Goal: Information Seeking & Learning: Learn about a topic

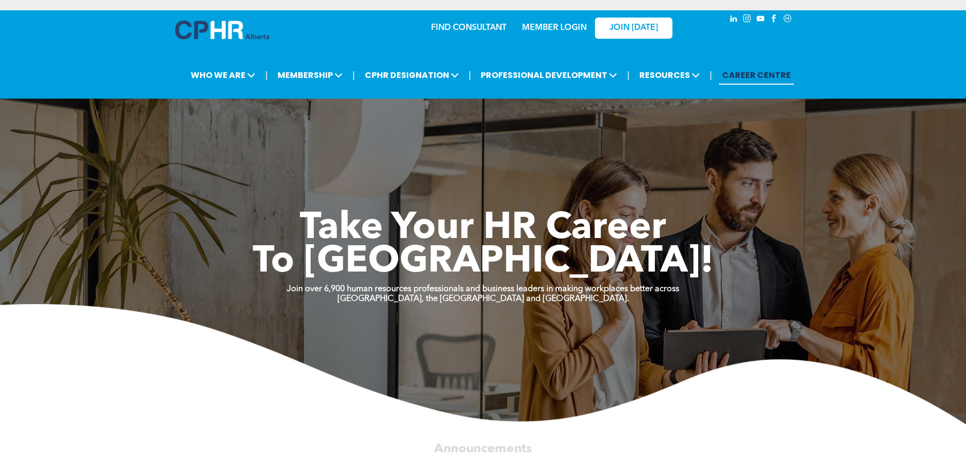
click at [588, 29] on div "JOIN [DATE]" at bounding box center [626, 27] width 95 height 33
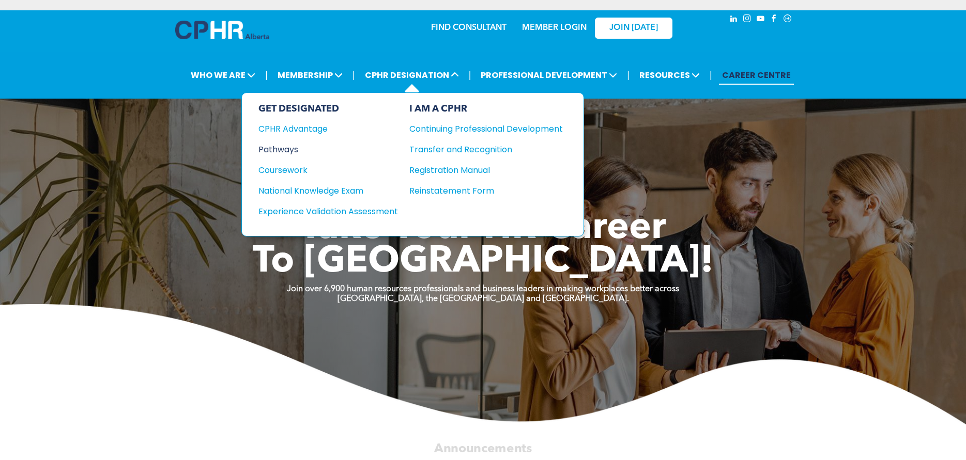
click at [290, 147] on div "Pathways" at bounding box center [321, 149] width 126 height 13
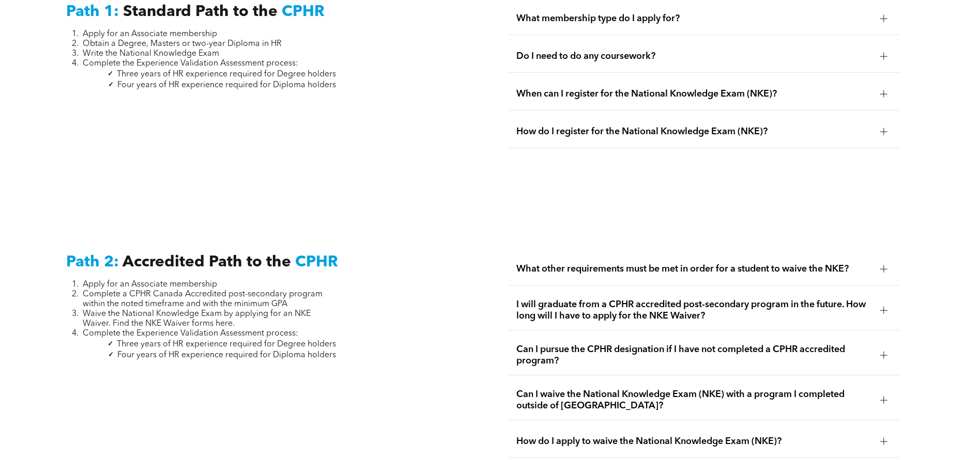
scroll to position [1499, 0]
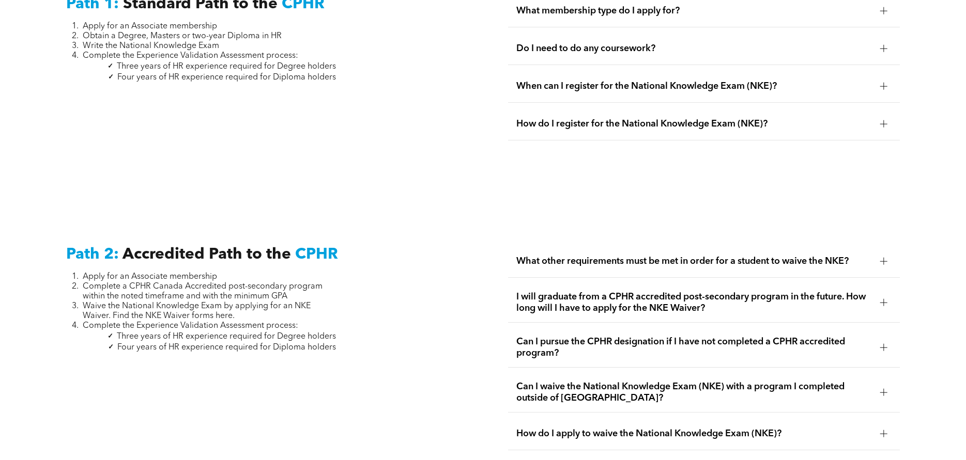
click at [856, 336] on span "Can I pursue the CPHR designation if I have not completed a CPHR accredited pro…" at bounding box center [693, 347] width 355 height 23
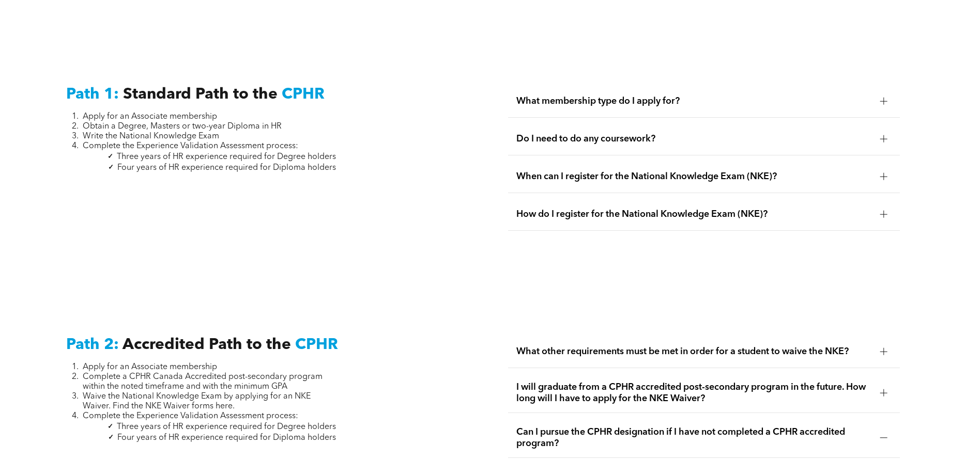
scroll to position [1395, 0]
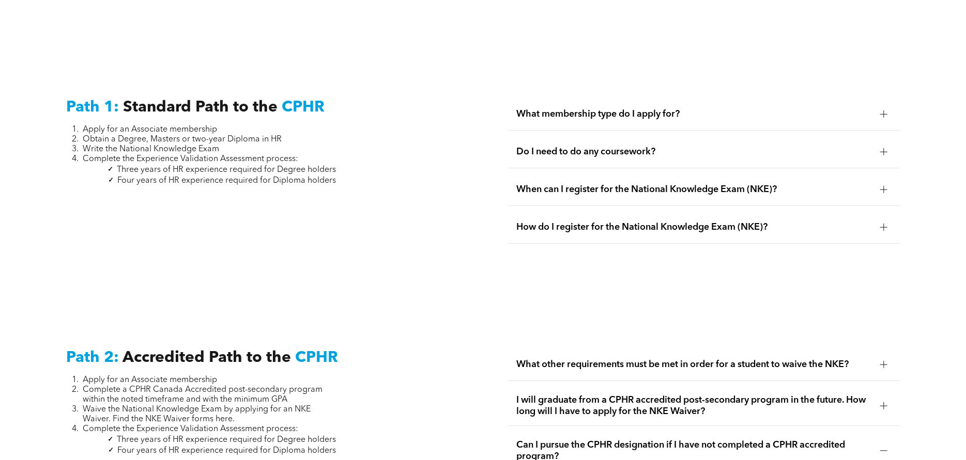
click at [652, 109] on span "What membership type do I apply for?" at bounding box center [693, 114] width 355 height 11
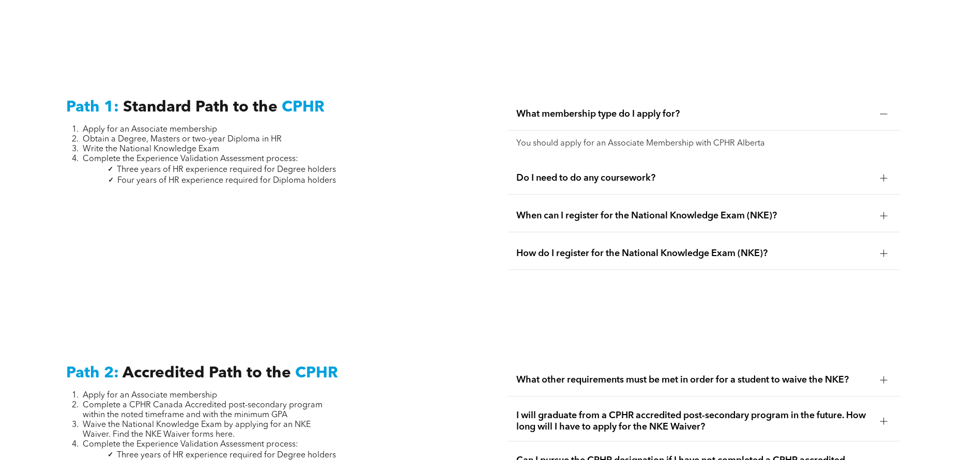
click at [626, 173] on span "Do I need to do any coursework?" at bounding box center [693, 178] width 355 height 11
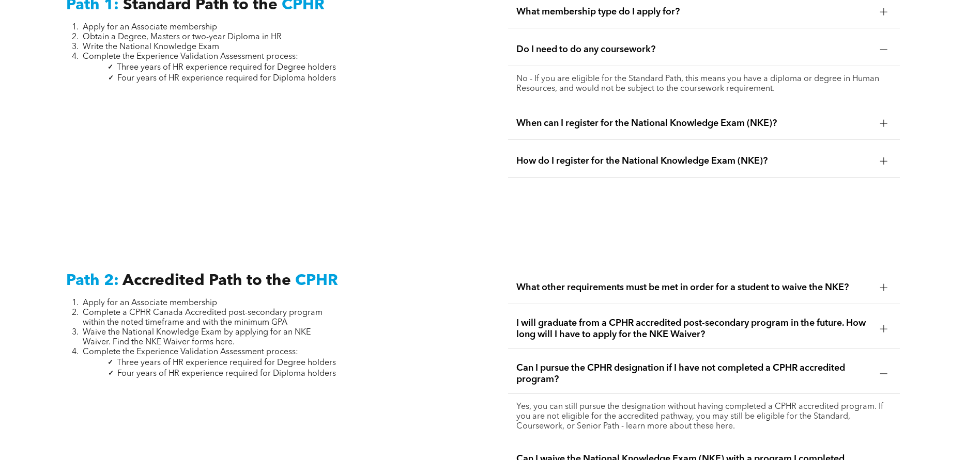
scroll to position [1499, 0]
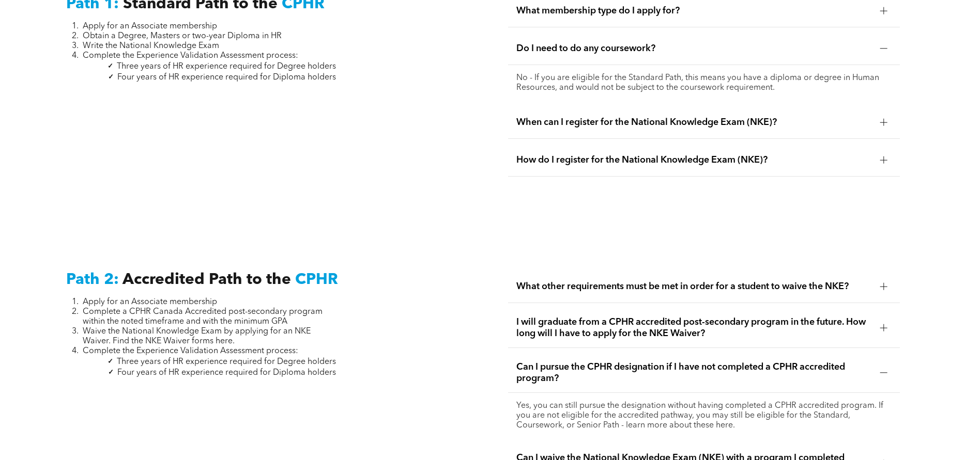
click at [670, 117] on span "When can I register for the National Knowledge Exam (NKE)?" at bounding box center [693, 122] width 355 height 11
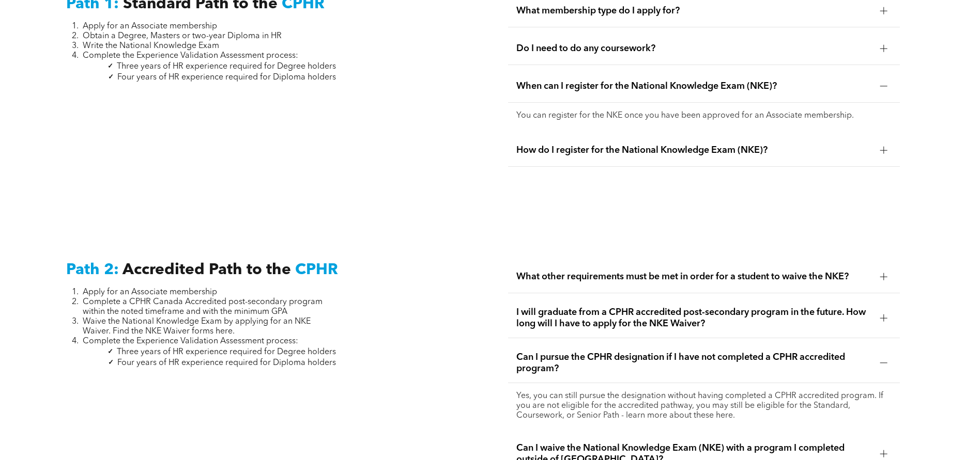
click at [632, 145] on div "How do I register for the National Knowledge Exam (NKE)?" at bounding box center [703, 150] width 391 height 33
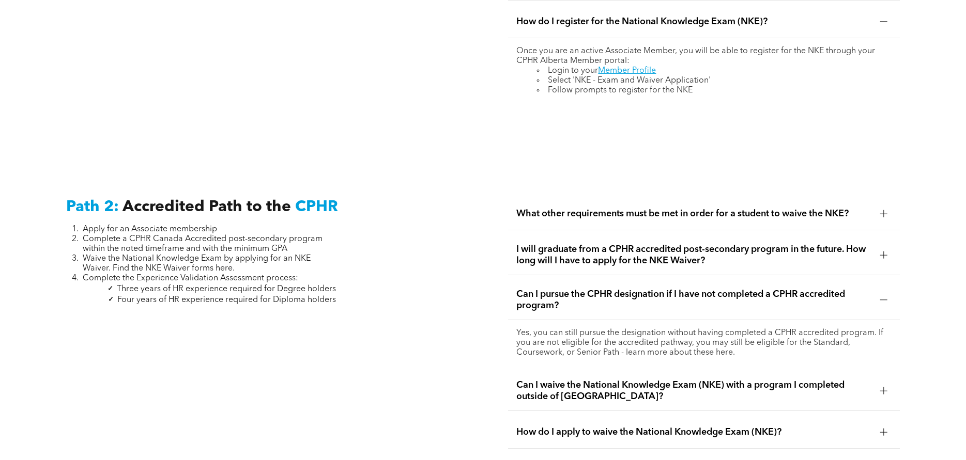
scroll to position [1602, 0]
click at [608, 207] on span "What other requirements must be met in order for a student to waive the NKE?" at bounding box center [693, 212] width 355 height 11
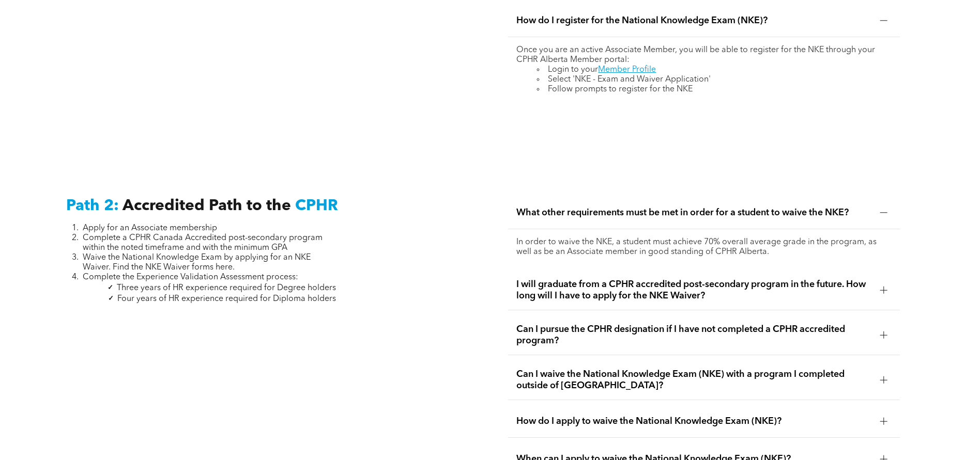
click at [663, 292] on div "I will graduate from a CPHR accredited post-secondary program in the future. Ho…" at bounding box center [703, 291] width 391 height 40
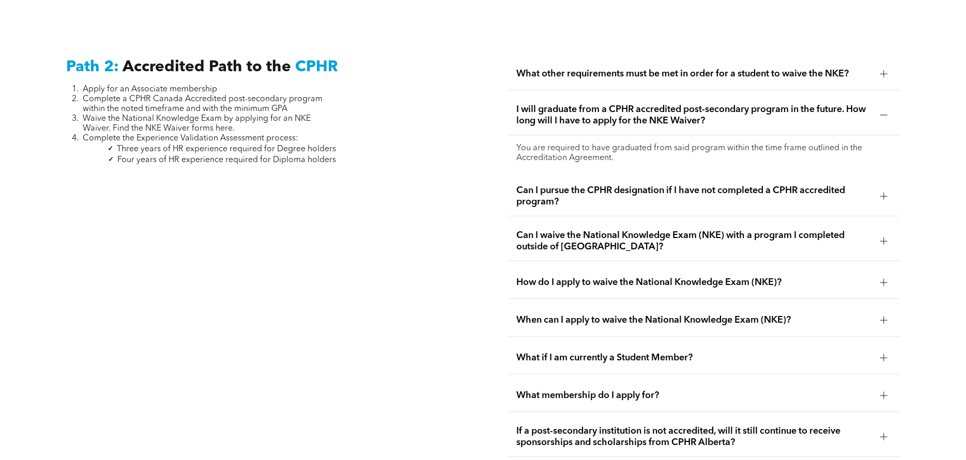
scroll to position [1757, 0]
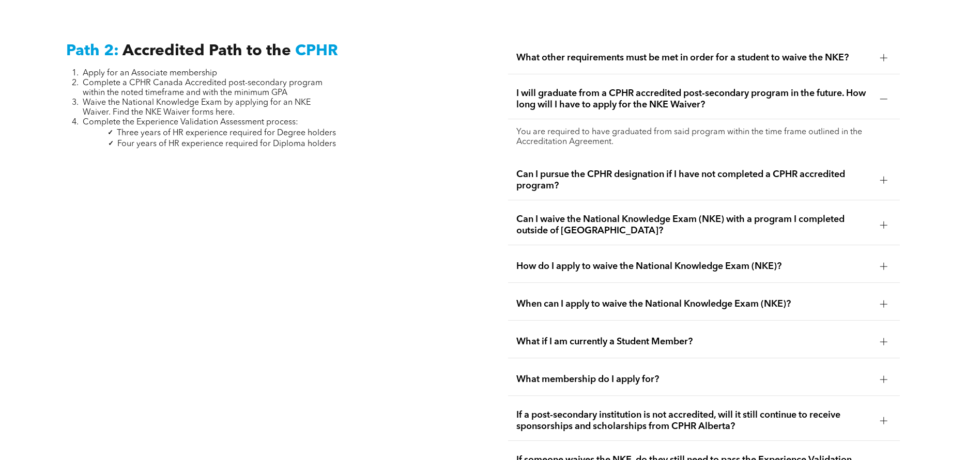
click at [659, 336] on span "What if I am currently a Student Member?" at bounding box center [693, 341] width 355 height 11
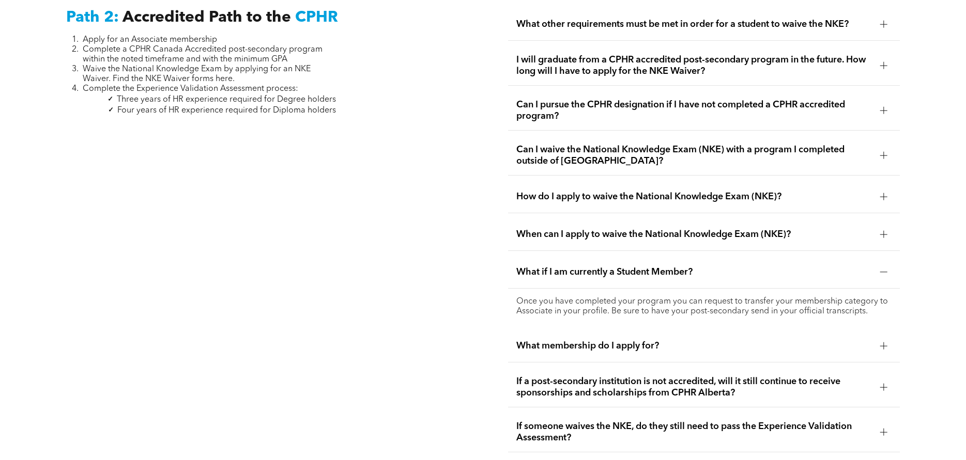
scroll to position [1809, 0]
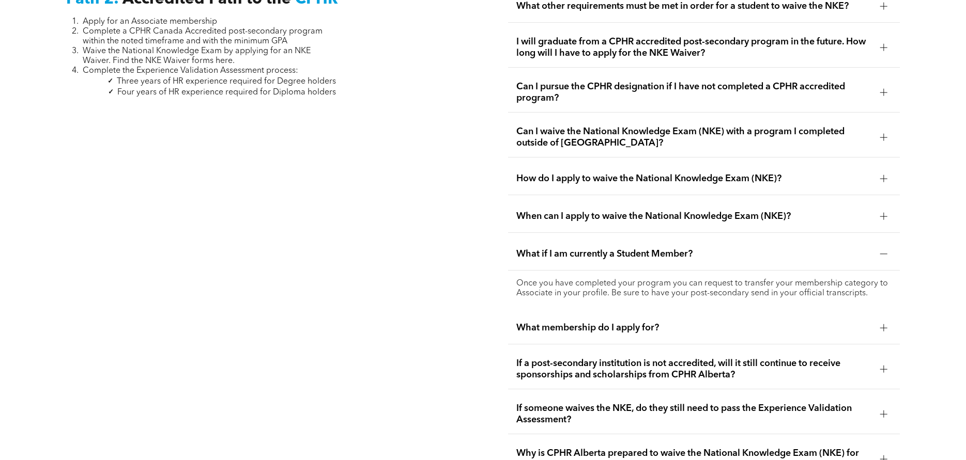
click at [600, 318] on div "What membership do I apply for?" at bounding box center [703, 328] width 391 height 33
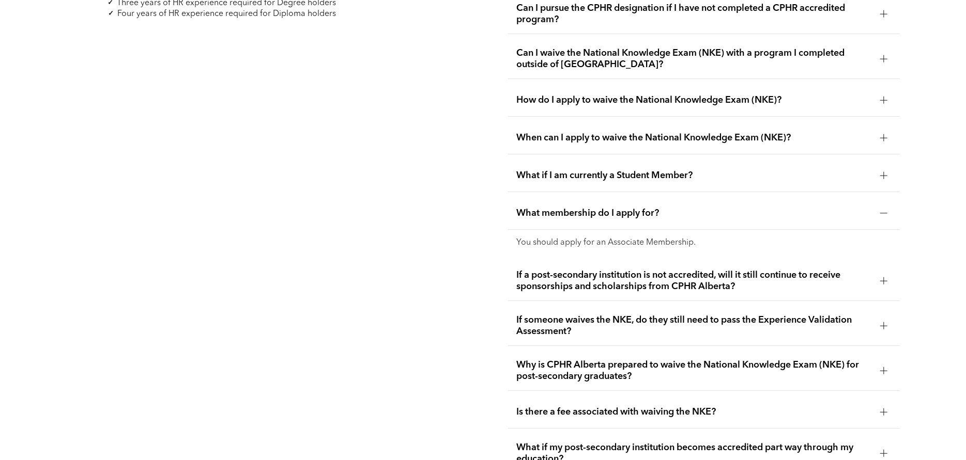
scroll to position [1912, 0]
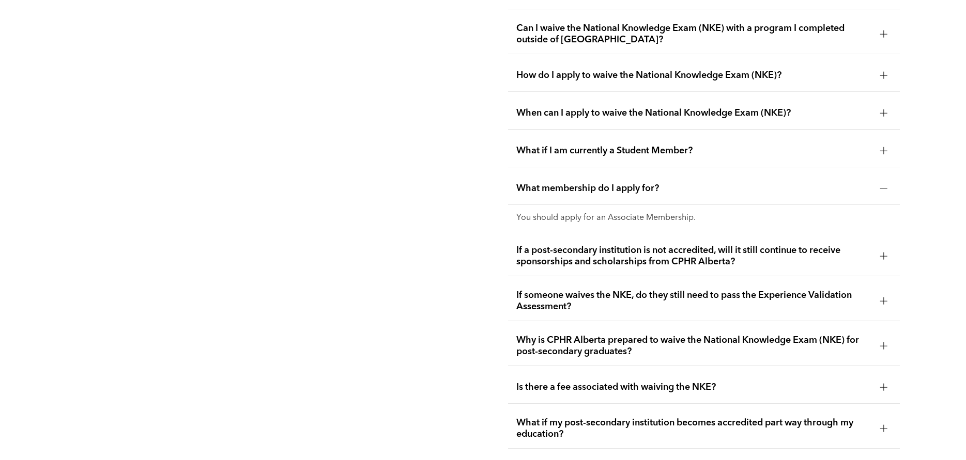
click at [628, 245] on span "If a post-secondary institution is not accredited, will it still continue to re…" at bounding box center [693, 256] width 355 height 23
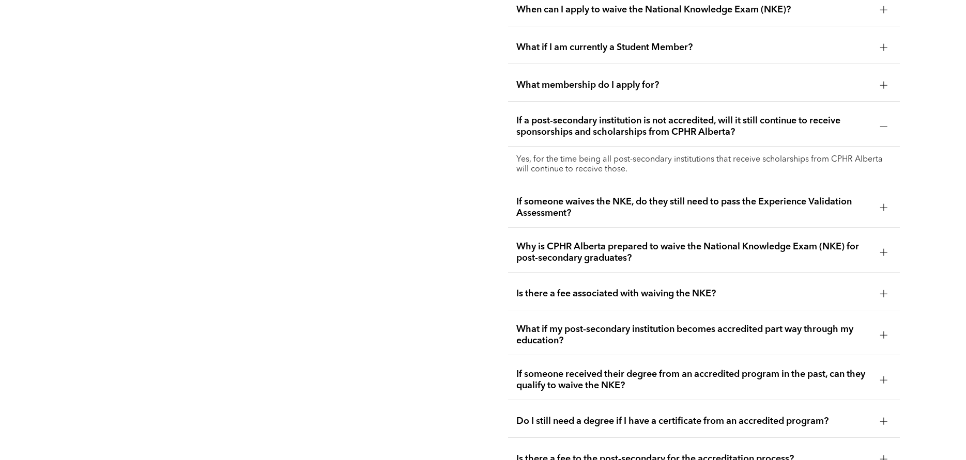
scroll to position [2067, 0]
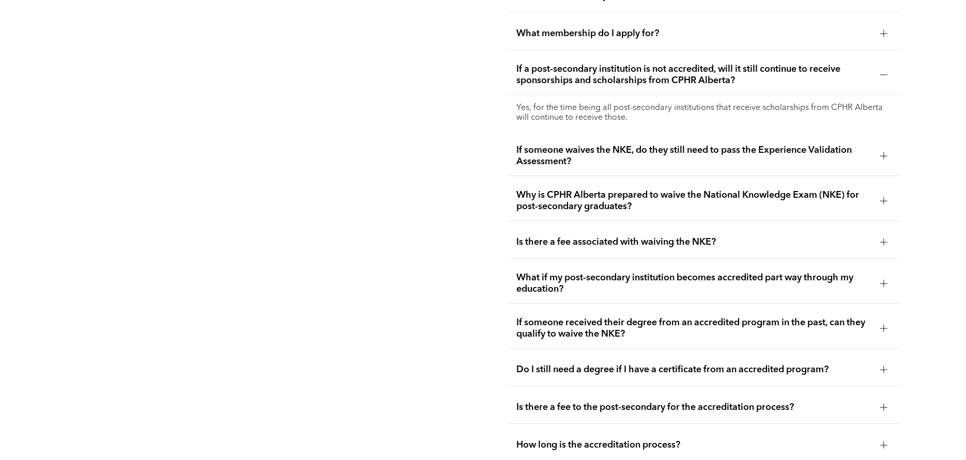
click at [654, 272] on span "What if my post-secondary institution becomes accredited part way through my ed…" at bounding box center [693, 283] width 355 height 23
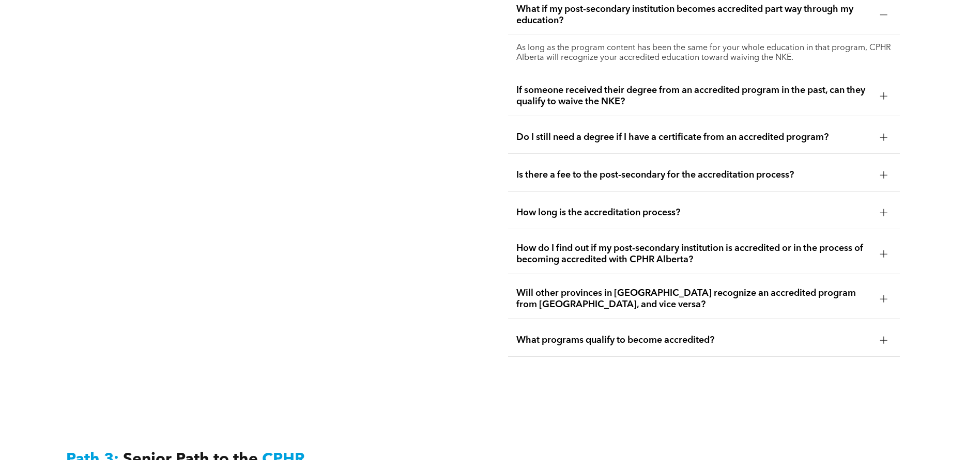
scroll to position [2325, 0]
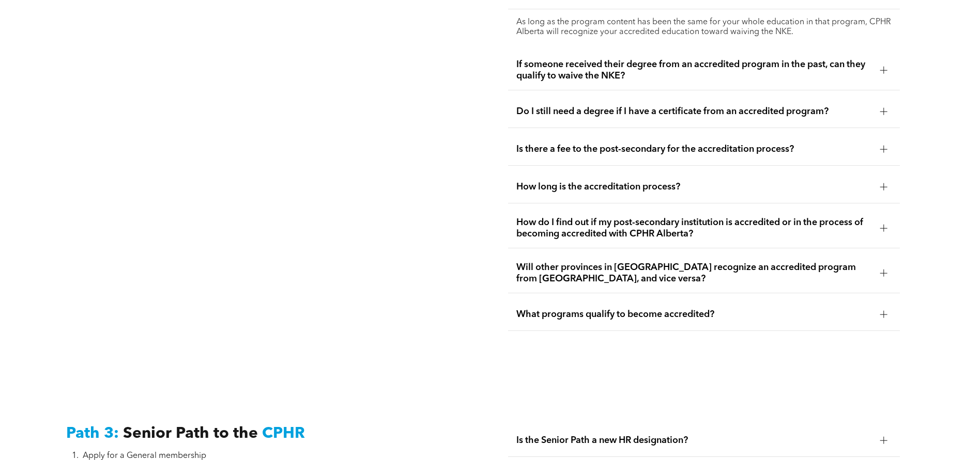
click at [608, 217] on span "How do I find out if my post-secondary institution is accredited or in the proc…" at bounding box center [693, 228] width 355 height 23
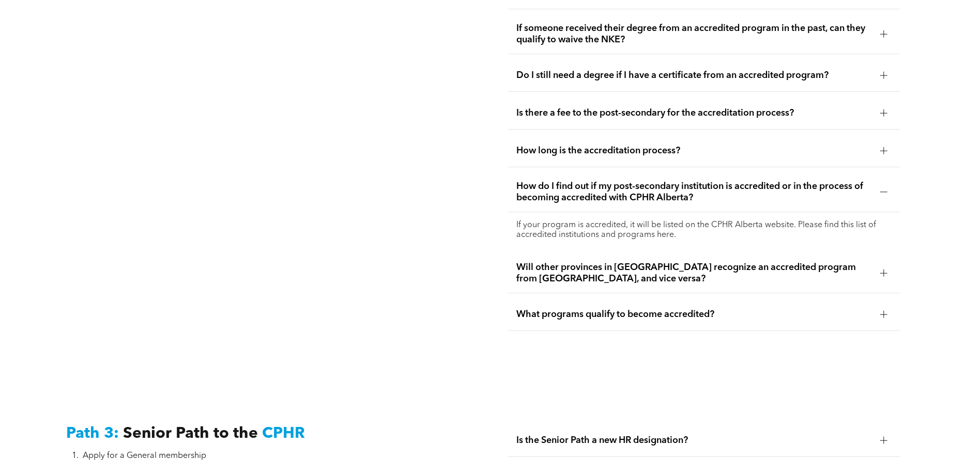
click at [576, 221] on p "If your program is accredited, it will be listed on the CPHR Alberta website. P…" at bounding box center [703, 231] width 375 height 20
click at [751, 221] on p "If your program is accredited, it will be listed on the CPHR Alberta website. P…" at bounding box center [703, 231] width 375 height 20
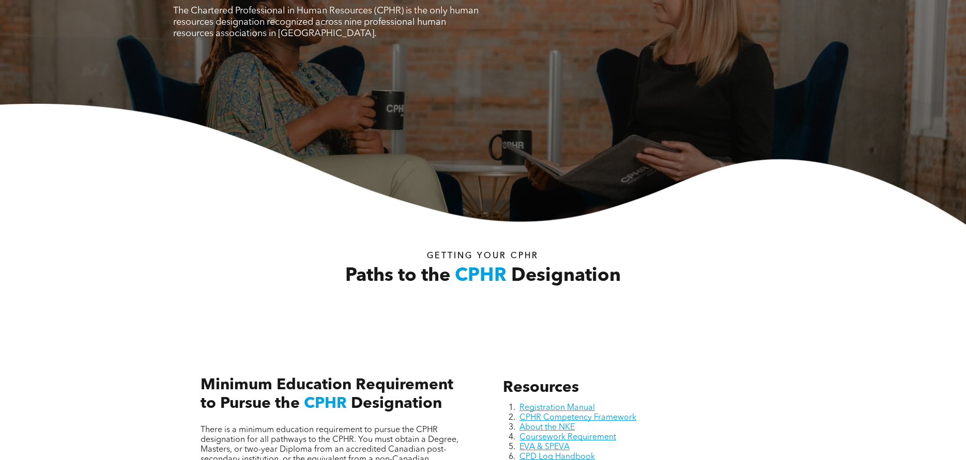
scroll to position [0, 0]
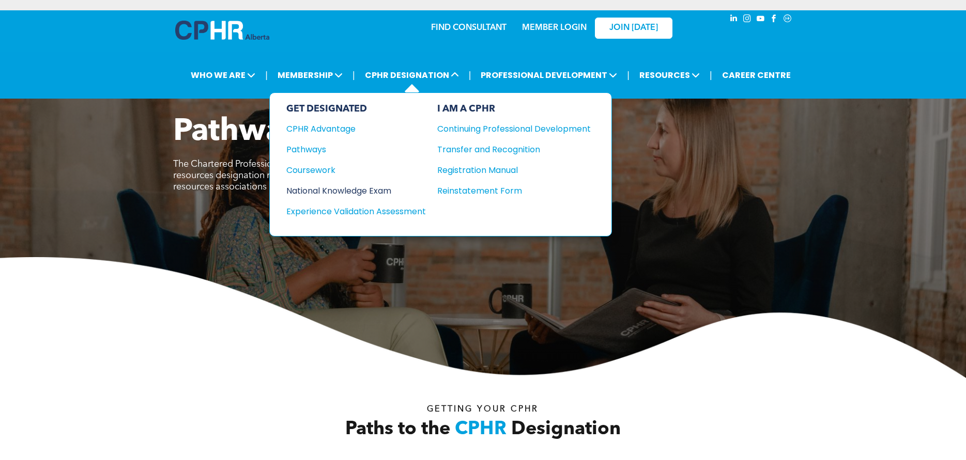
click at [314, 187] on div "National Knowledge Exam" at bounding box center [349, 190] width 126 height 13
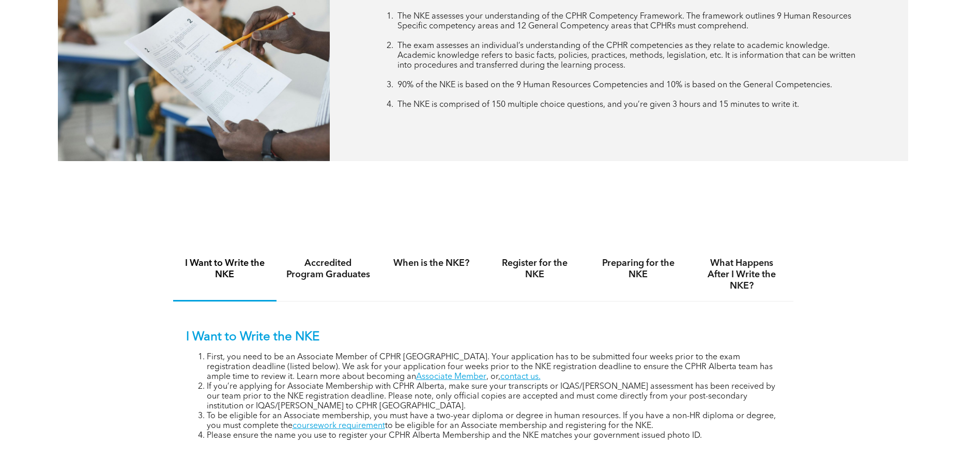
scroll to position [620, 0]
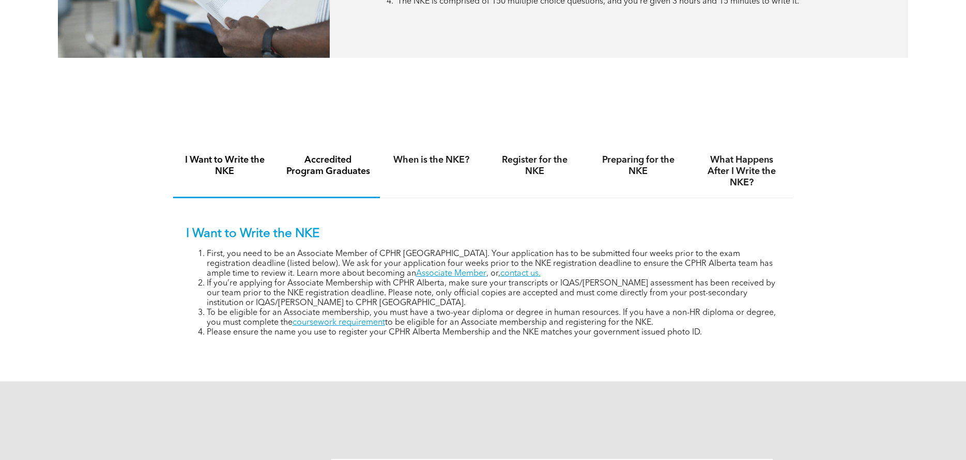
click at [326, 164] on h4 "Accredited Program Graduates" at bounding box center [328, 166] width 85 height 23
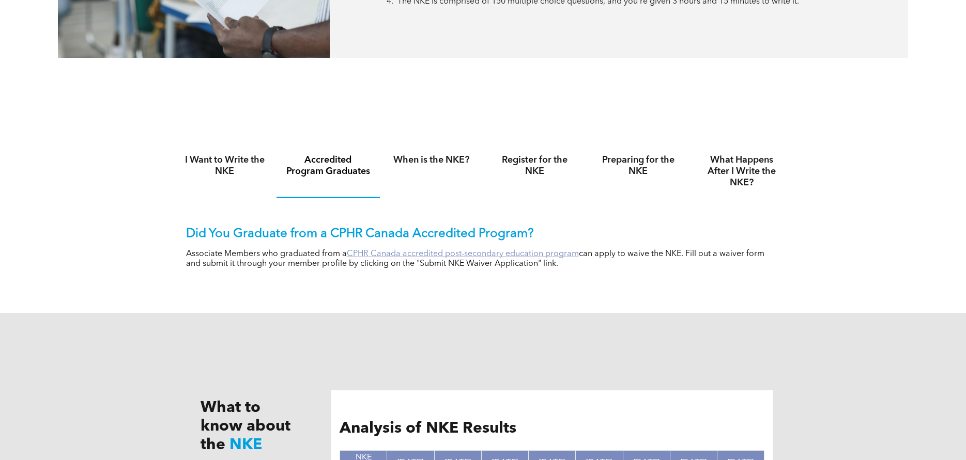
click at [380, 254] on link "CPHR Canada accredited post-secondary education program" at bounding box center [463, 254] width 232 height 8
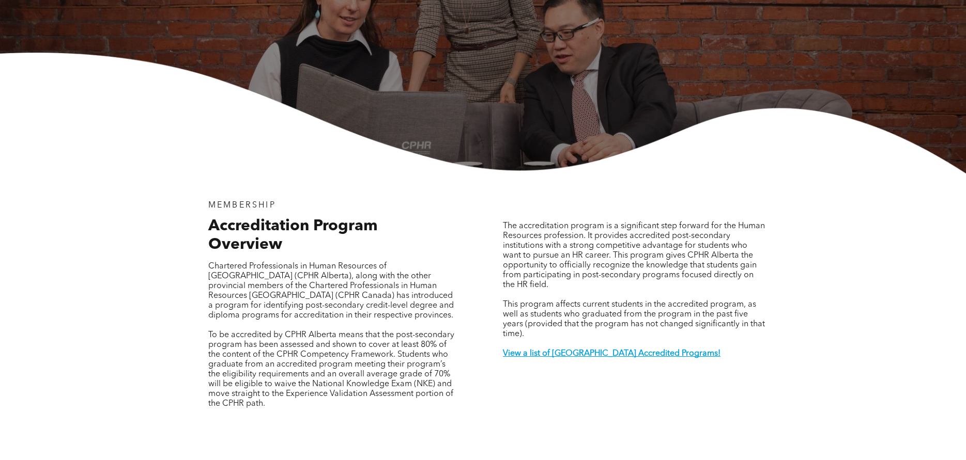
scroll to position [258, 0]
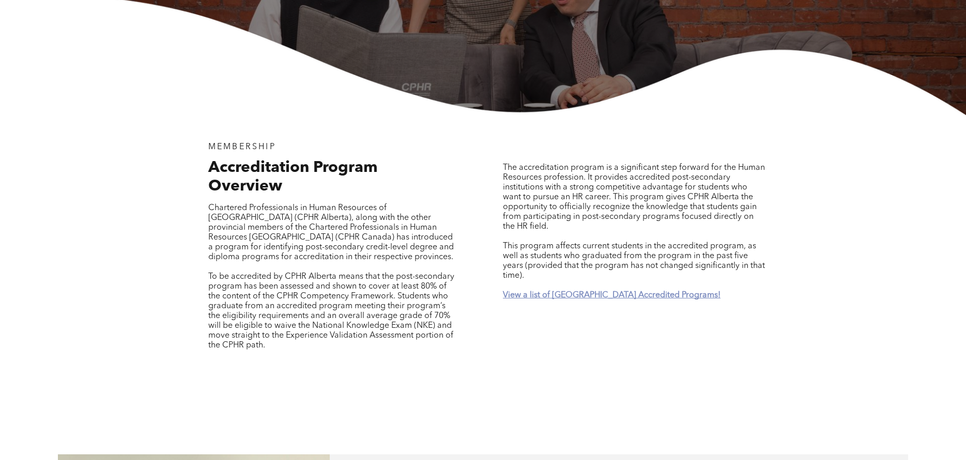
click at [540, 291] on strong "View a list of Alberta Accredited Programs!" at bounding box center [612, 295] width 218 height 8
